Goal: Task Accomplishment & Management: Complete application form

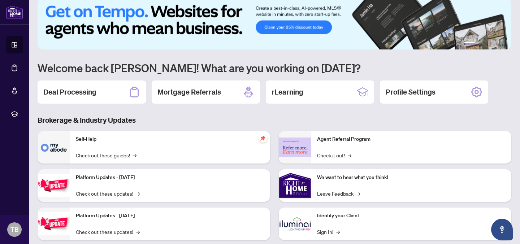
scroll to position [12, 0]
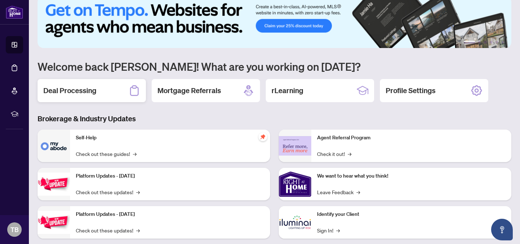
click at [98, 92] on div "Deal Processing" at bounding box center [92, 90] width 108 height 23
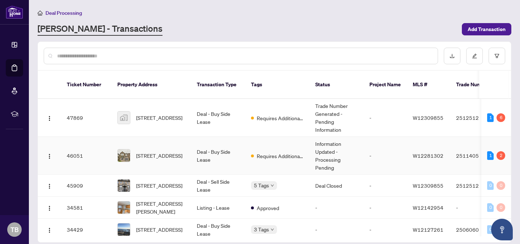
scroll to position [7, 0]
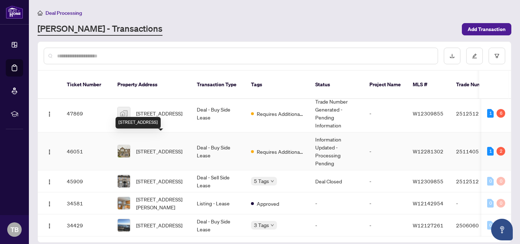
click at [151, 147] on span "[STREET_ADDRESS]" at bounding box center [159, 151] width 46 height 8
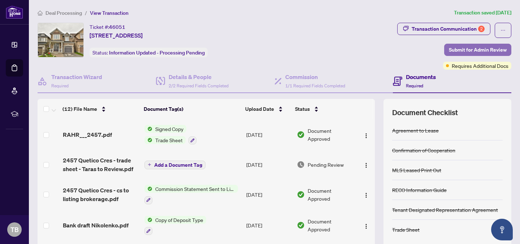
click at [460, 50] on span "Submit for Admin Review" at bounding box center [478, 50] width 58 height 12
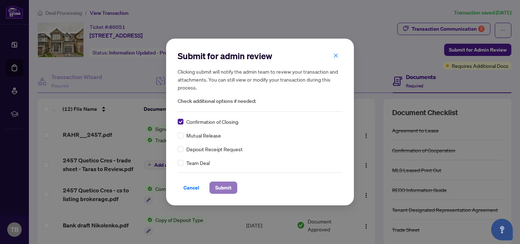
click at [225, 188] on span "Submit" at bounding box center [223, 188] width 16 height 12
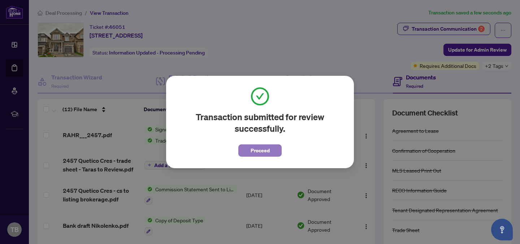
click at [261, 150] on span "Proceed" at bounding box center [260, 151] width 19 height 12
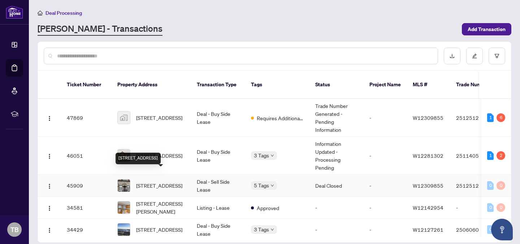
scroll to position [7, 0]
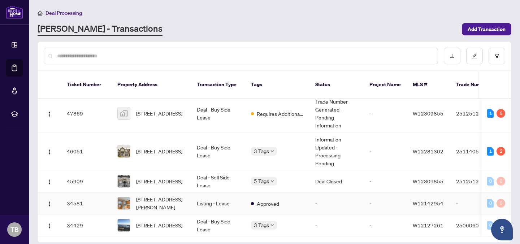
click at [152, 196] on span "[STREET_ADDRESS][PERSON_NAME]" at bounding box center [160, 204] width 49 height 16
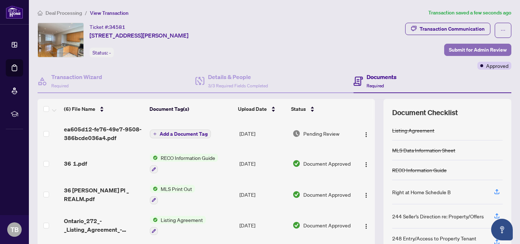
click at [462, 52] on span "Submit for Admin Review" at bounding box center [478, 50] width 58 height 12
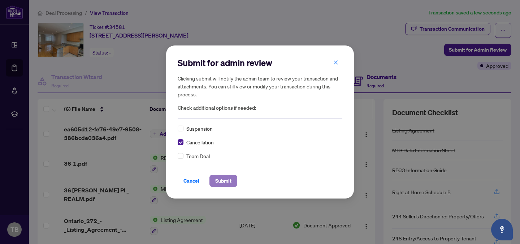
click at [216, 184] on span "Submit" at bounding box center [223, 181] width 16 height 12
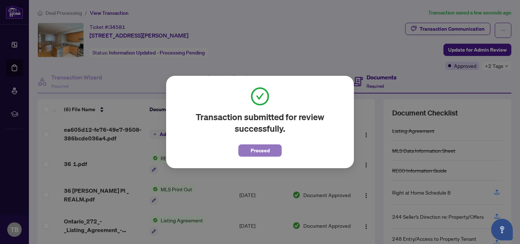
click at [266, 147] on span "Proceed" at bounding box center [260, 151] width 19 height 12
